Goal: Information Seeking & Learning: Learn about a topic

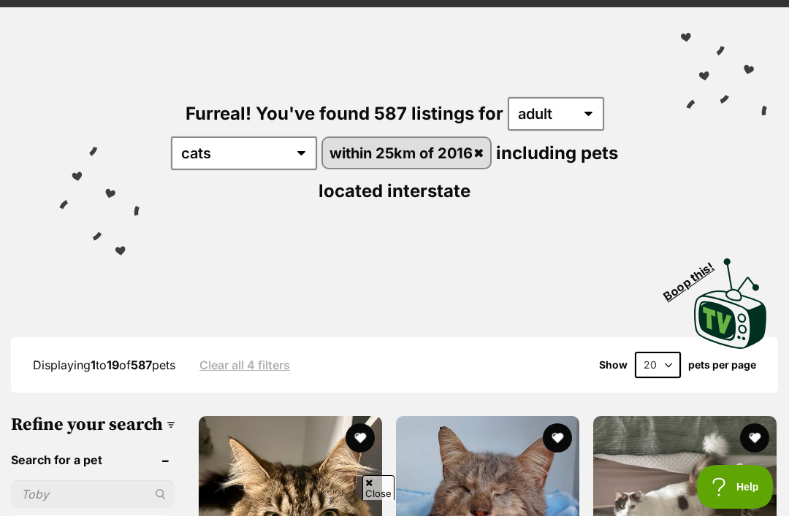
scroll to position [138, 0]
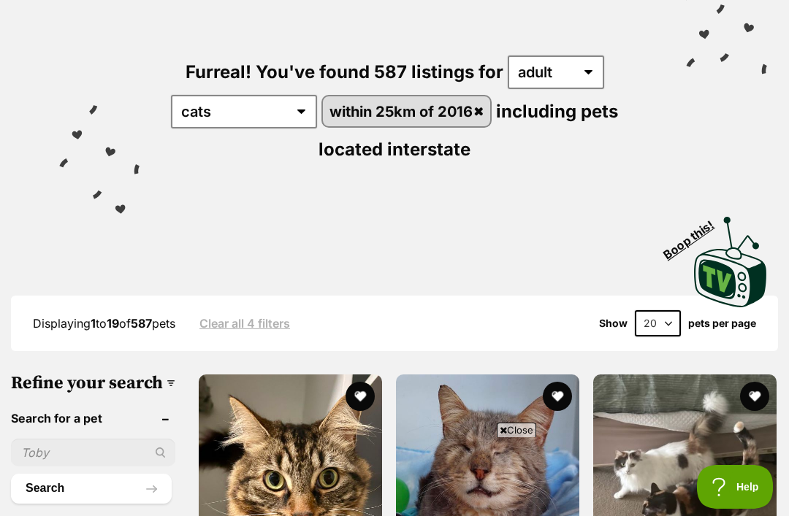
click at [657, 318] on select "20 40 60" at bounding box center [658, 323] width 46 height 26
click at [663, 326] on select "20 40 60" at bounding box center [658, 323] width 46 height 26
click at [654, 323] on select "20 40 60" at bounding box center [658, 323] width 46 height 26
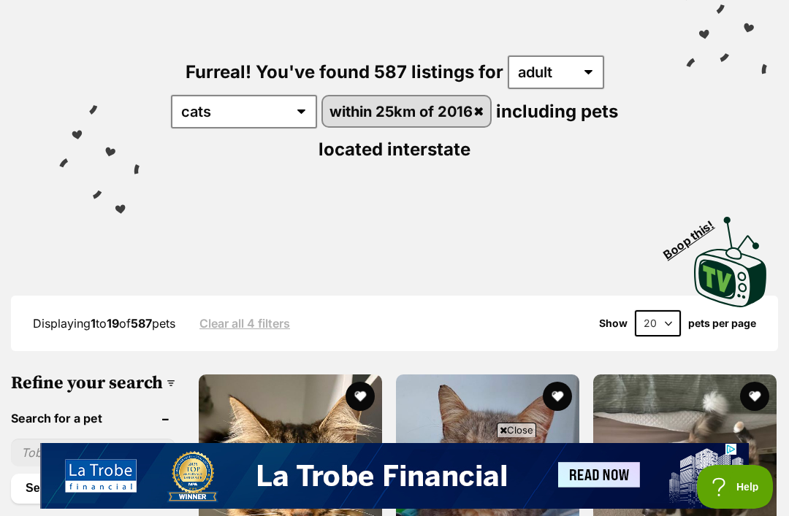
scroll to position [0, 0]
select select "60"
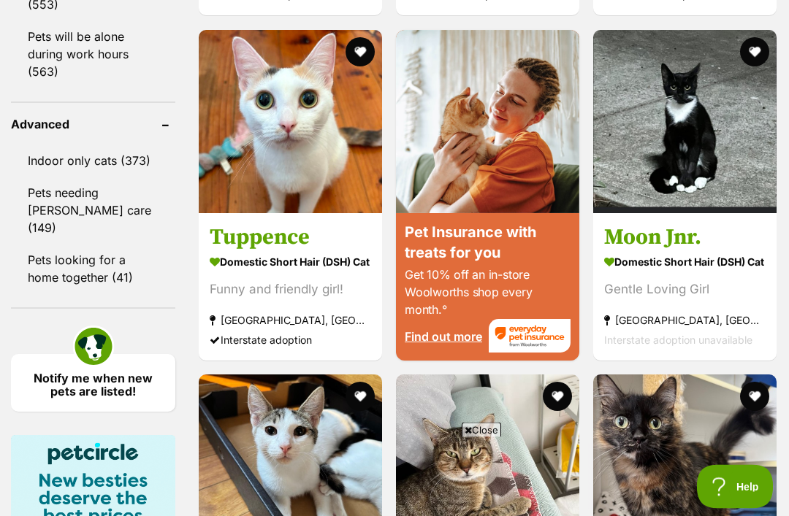
scroll to position [1652, 0]
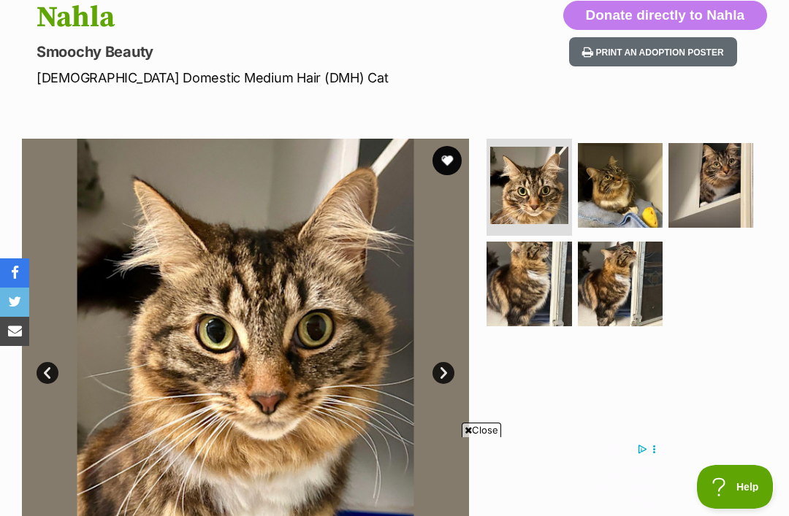
click at [541, 286] on img at bounding box center [528, 284] width 85 height 85
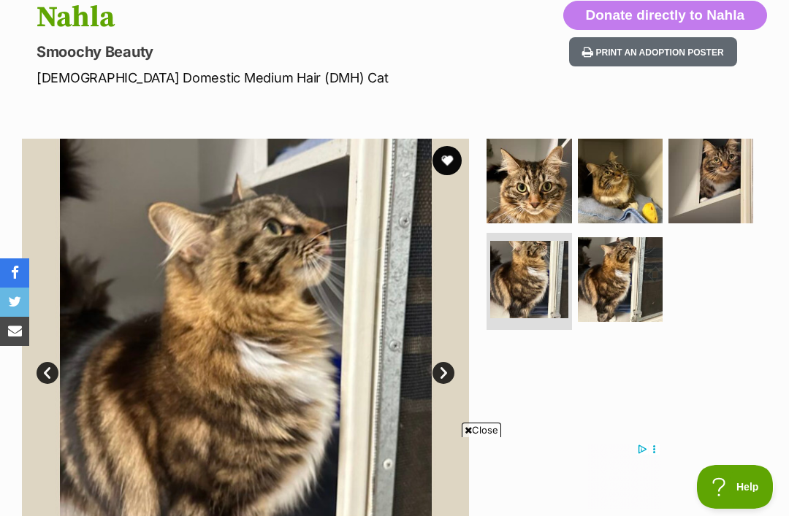
click at [632, 202] on img at bounding box center [620, 181] width 85 height 85
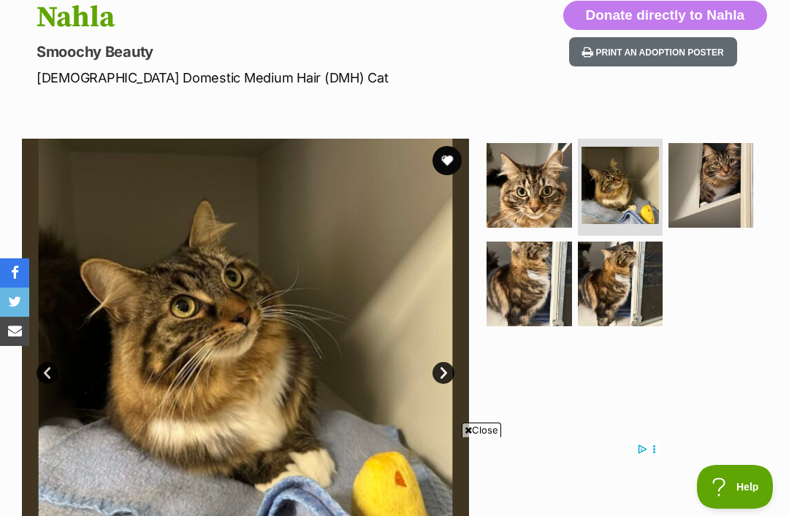
click at [618, 283] on img at bounding box center [620, 284] width 85 height 85
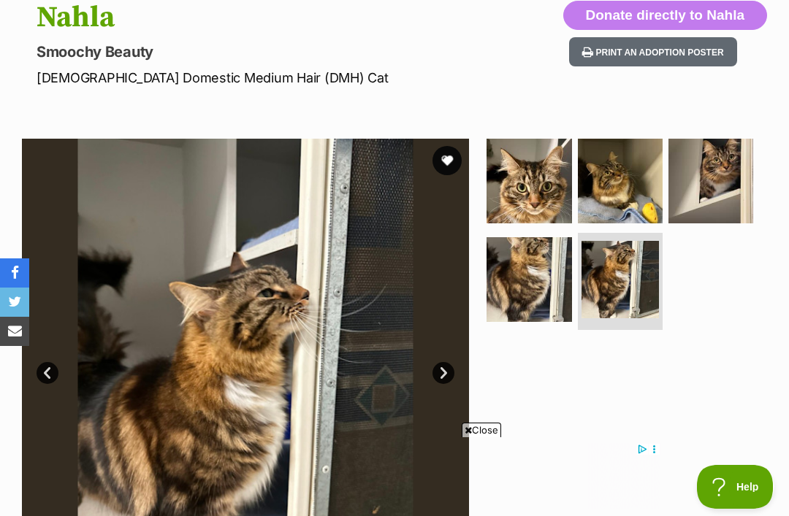
click at [719, 196] on img at bounding box center [710, 181] width 85 height 85
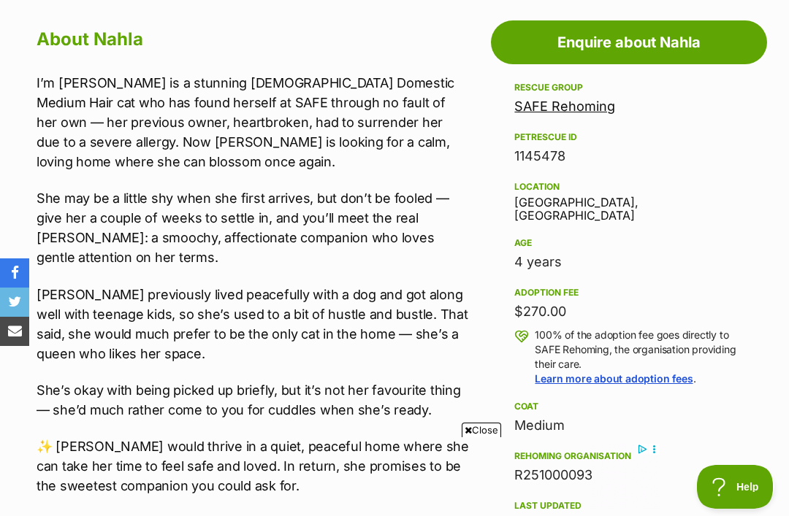
scroll to position [821, 0]
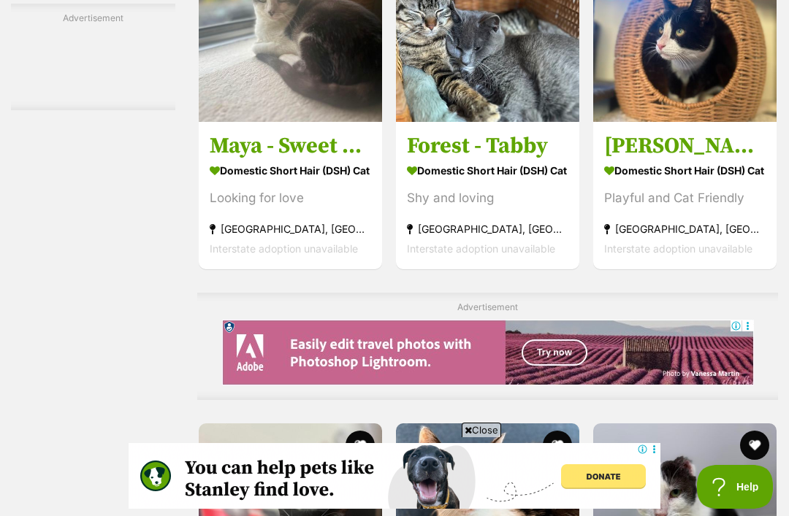
scroll to position [2922, 0]
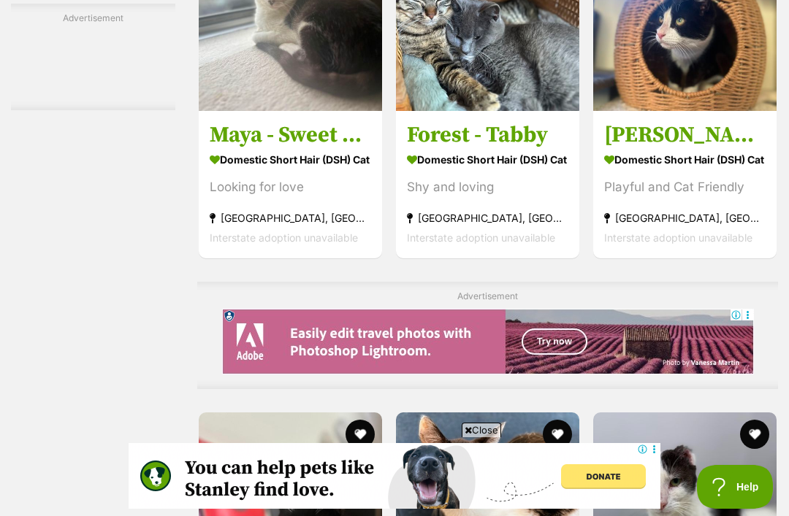
click at [302, 149] on h3 "Maya - Sweet and Shy" at bounding box center [290, 135] width 161 height 28
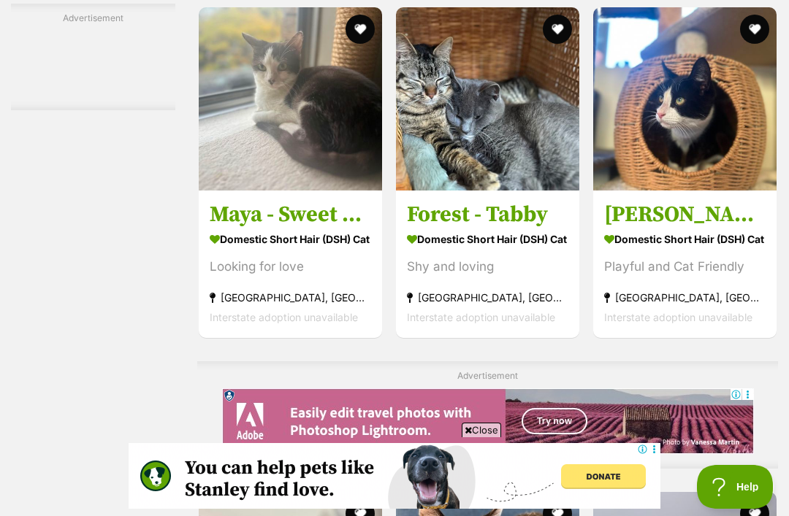
scroll to position [2845, 0]
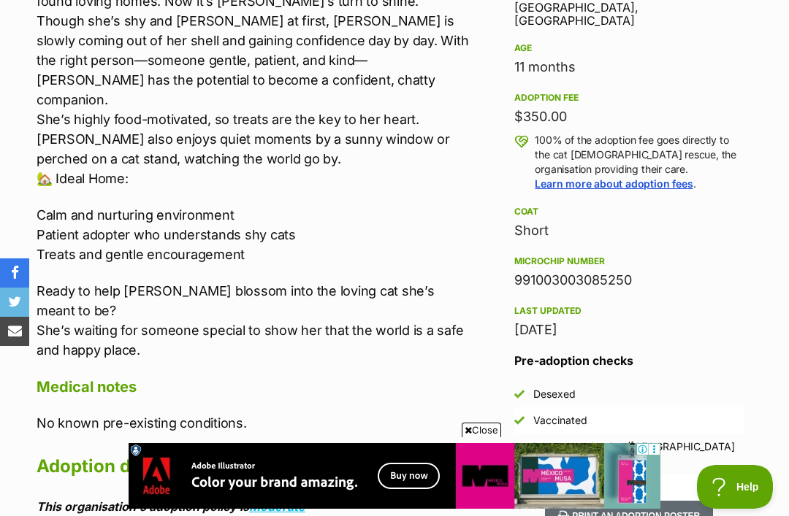
scroll to position [1010, 0]
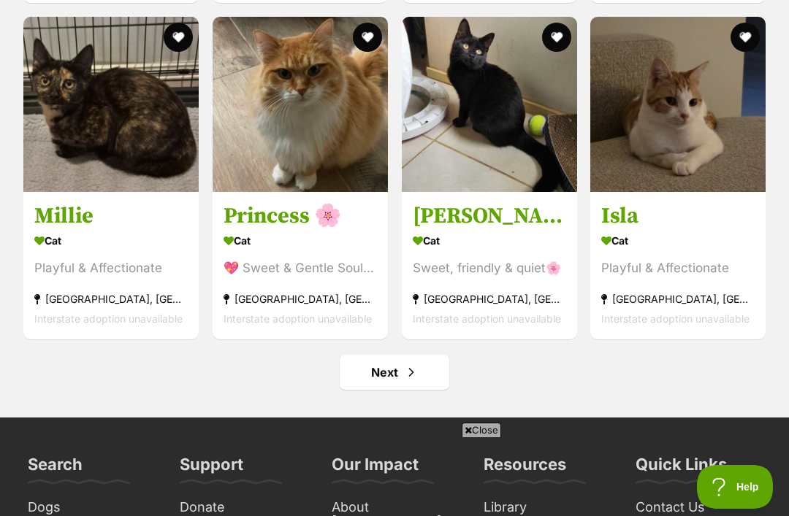
click at [414, 381] on span "Next page" at bounding box center [411, 373] width 15 height 18
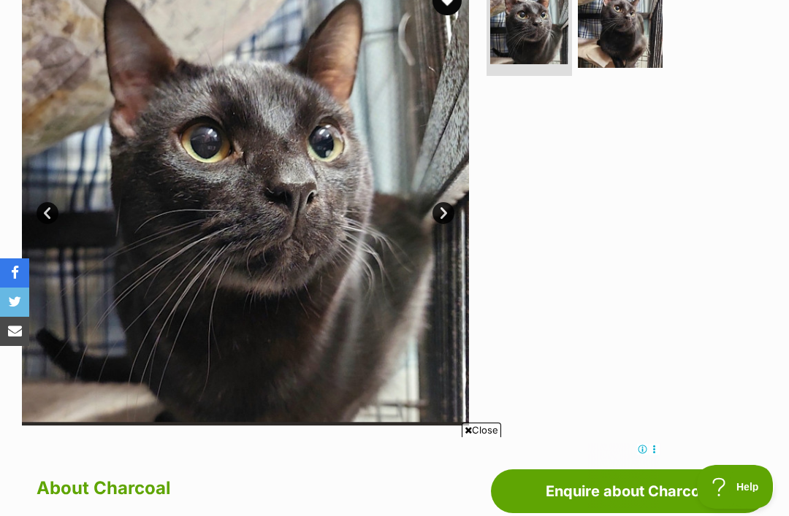
click at [631, 43] on img at bounding box center [620, 25] width 85 height 85
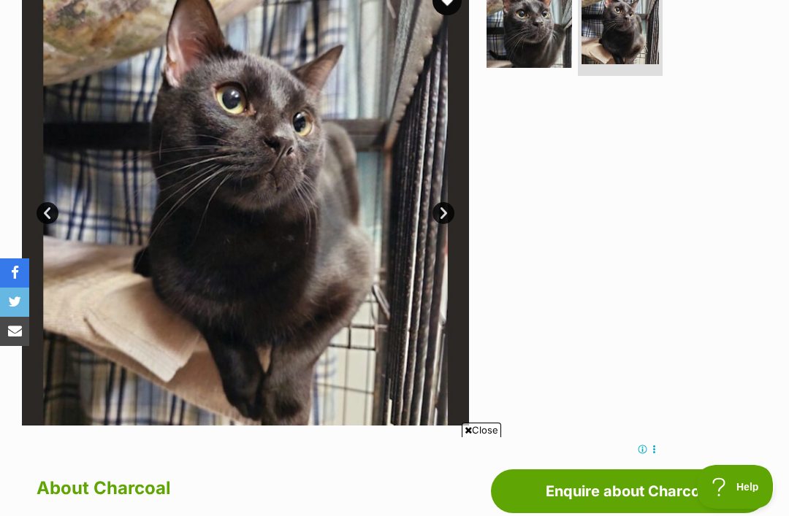
scroll to position [372, 0]
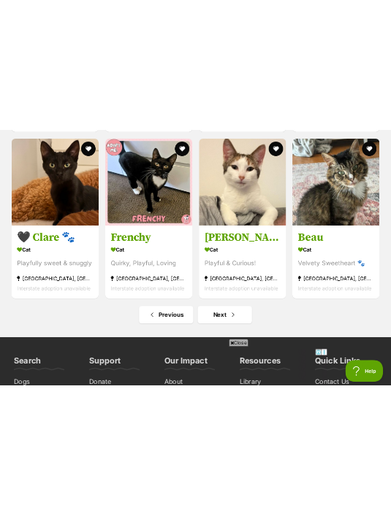
scroll to position [31582, 0]
